Goal: Obtain resource: Download file/media

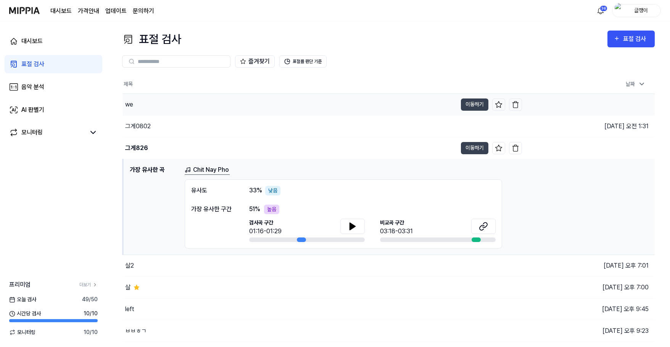
click at [339, 101] on div "we" at bounding box center [290, 104] width 334 height 21
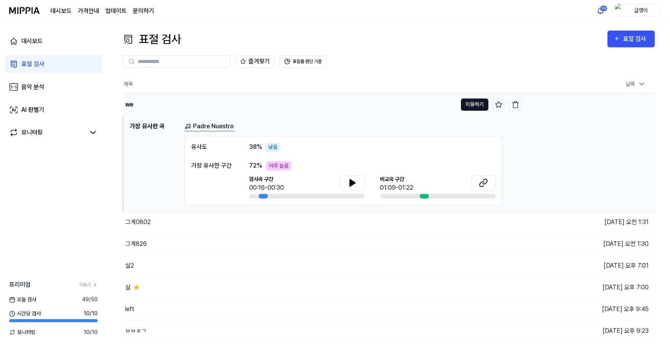
click at [470, 103] on button "이동하기" at bounding box center [474, 104] width 27 height 12
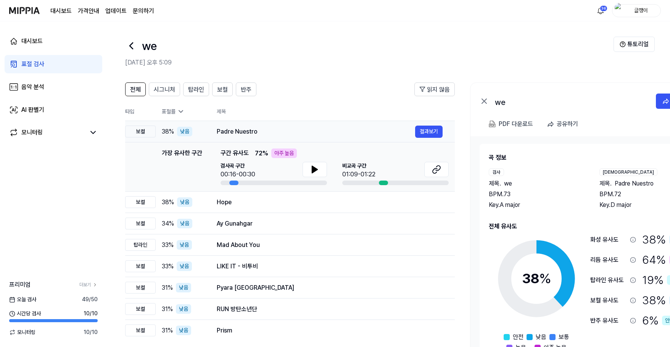
click at [364, 130] on div "Padre Nuestro" at bounding box center [316, 131] width 198 height 9
click at [432, 129] on button "결과보기" at bounding box center [428, 132] width 27 height 12
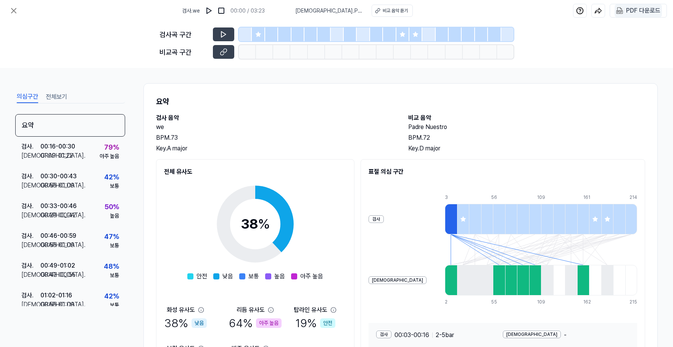
click at [625, 11] on 다운로드 "PDF 다운로드" at bounding box center [638, 10] width 47 height 13
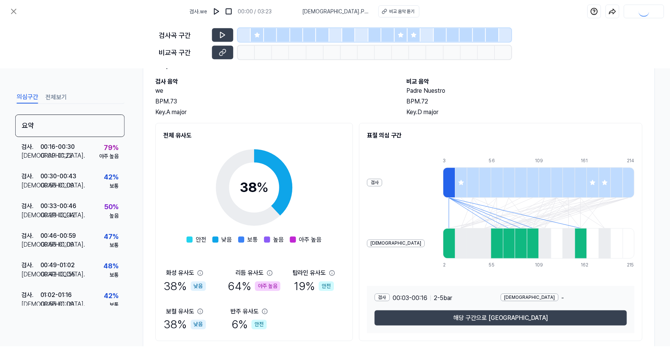
scroll to position [38, 0]
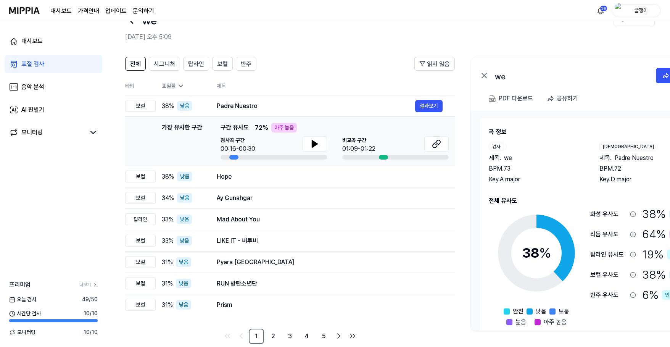
scroll to position [38, 0]
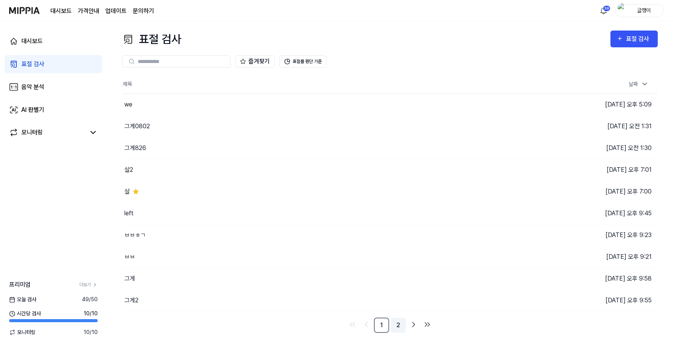
click at [401, 324] on link "2" at bounding box center [398, 324] width 15 height 15
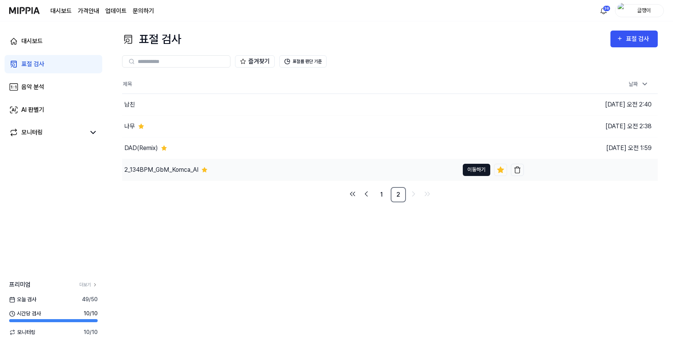
click at [467, 168] on button "이동하기" at bounding box center [476, 170] width 27 height 12
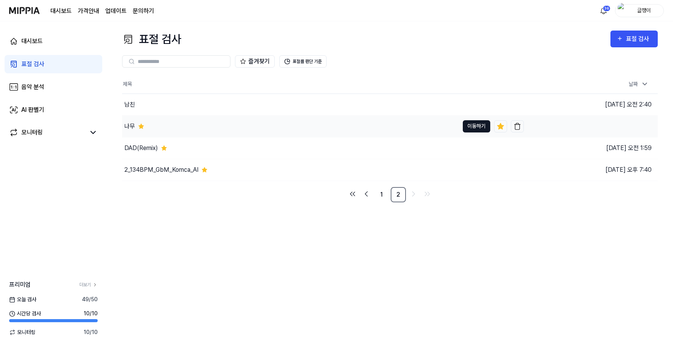
click at [469, 123] on button "이동하기" at bounding box center [476, 126] width 27 height 12
click at [381, 195] on link "1" at bounding box center [381, 194] width 15 height 15
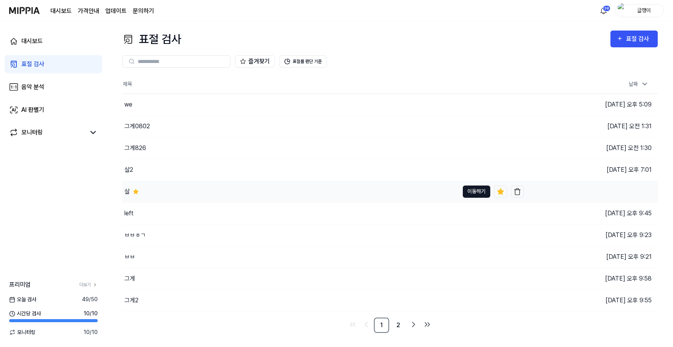
click at [470, 192] on button "이동하기" at bounding box center [476, 191] width 27 height 12
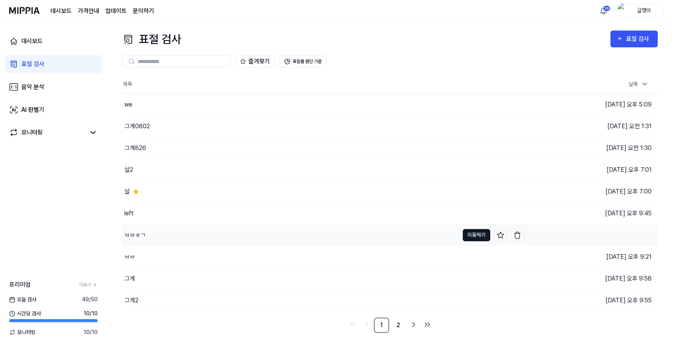
click at [471, 235] on button "이동하기" at bounding box center [476, 235] width 27 height 12
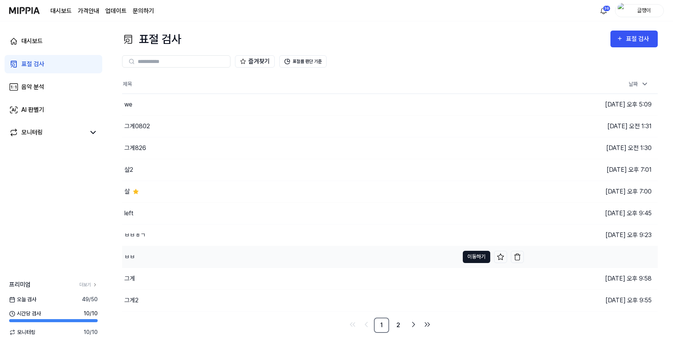
click at [467, 255] on button "이동하기" at bounding box center [476, 257] width 27 height 12
click at [466, 276] on button "이동하기" at bounding box center [476, 278] width 27 height 12
